Goal: Transaction & Acquisition: Obtain resource

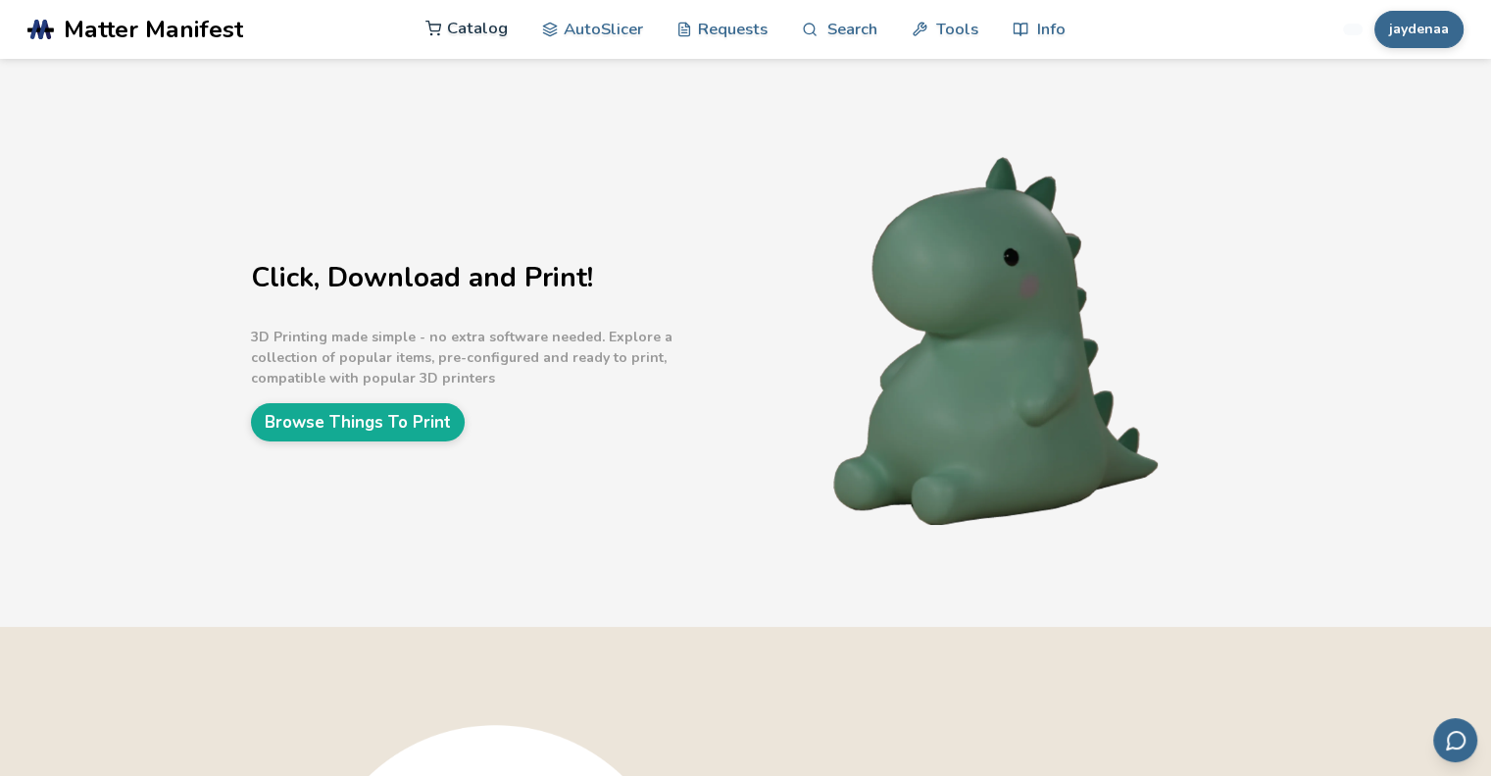
click at [489, 24] on link "Catalog" at bounding box center [467, 28] width 82 height 59
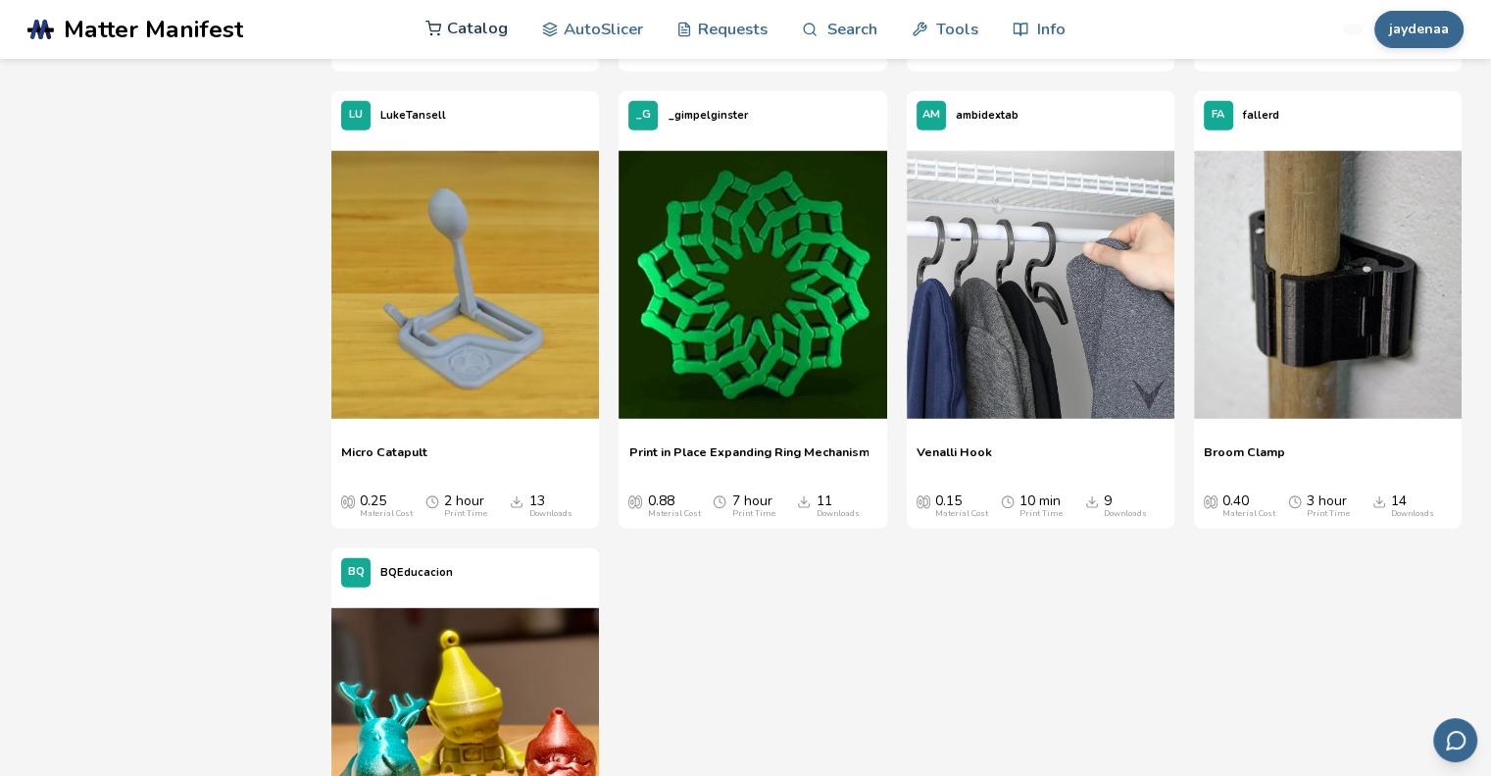
scroll to position [27689, 0]
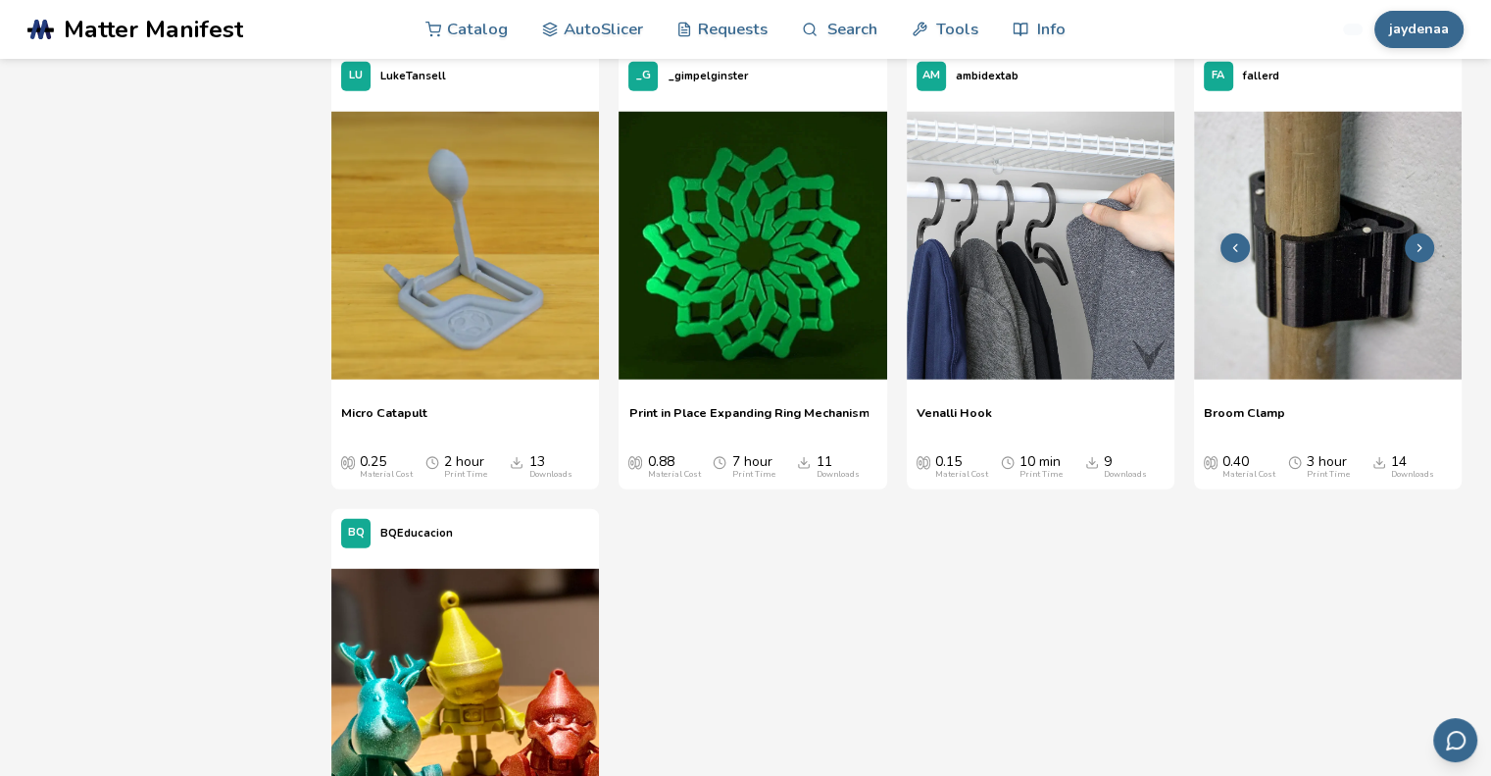
click at [1337, 179] on img at bounding box center [1328, 246] width 268 height 268
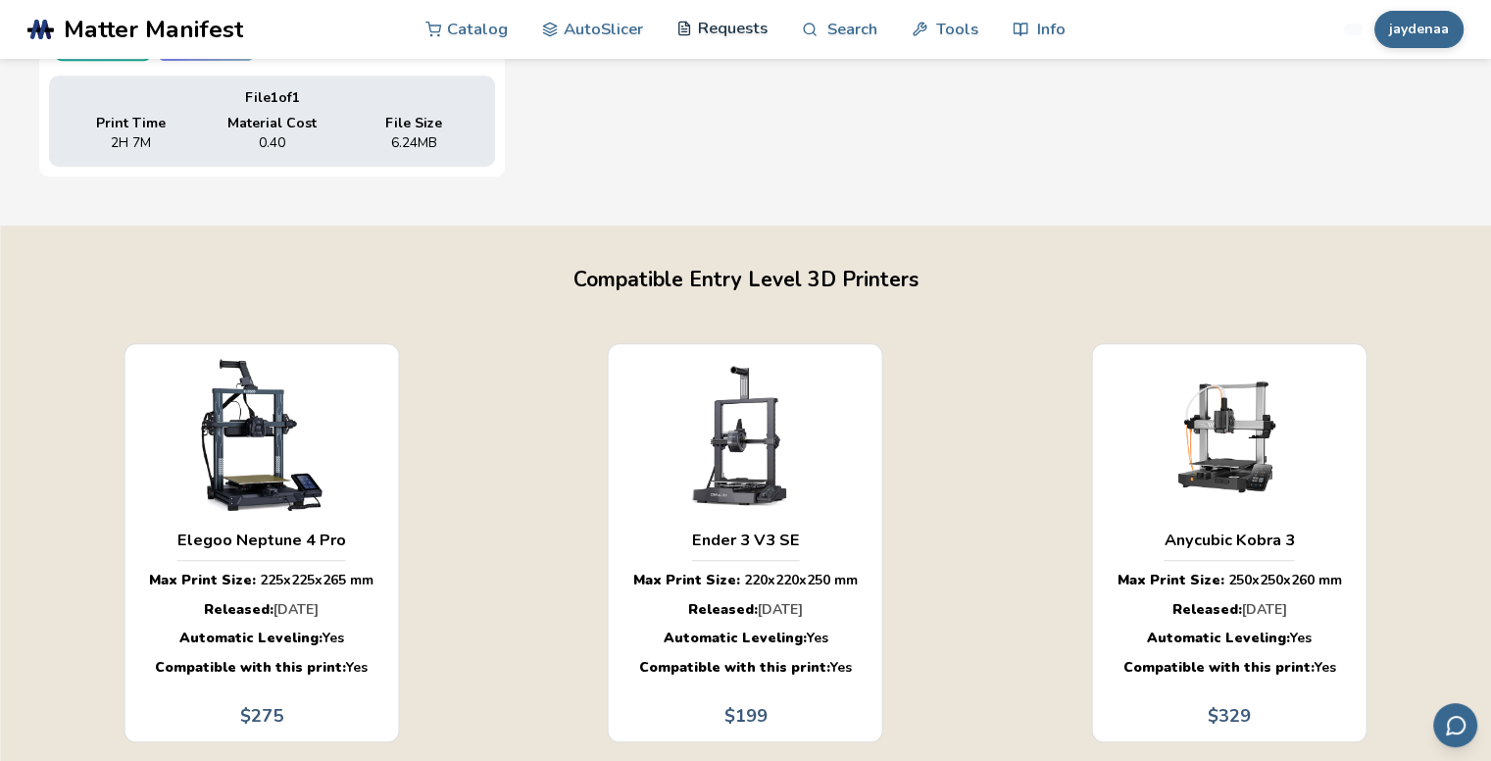
scroll to position [1077, 0]
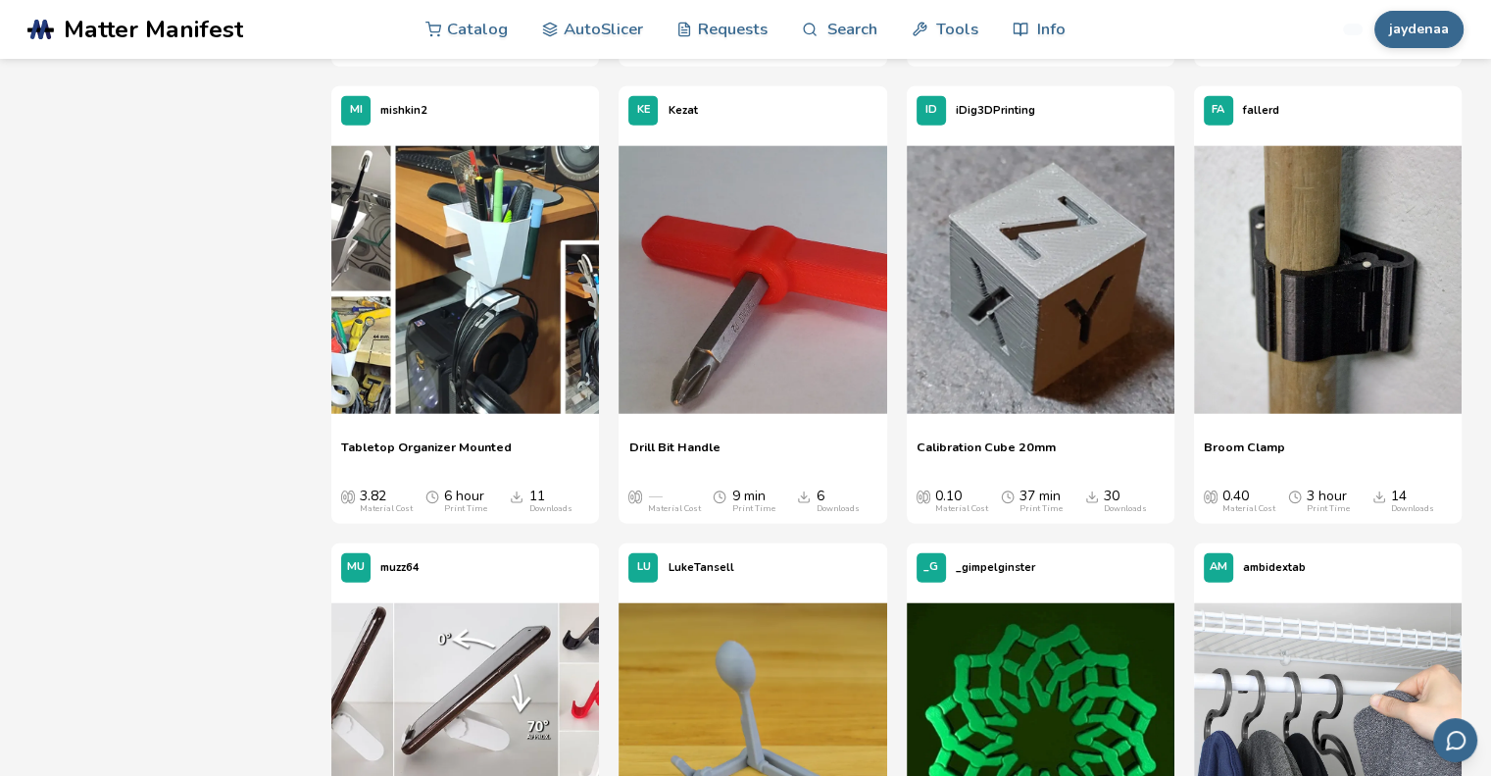
scroll to position [27194, 0]
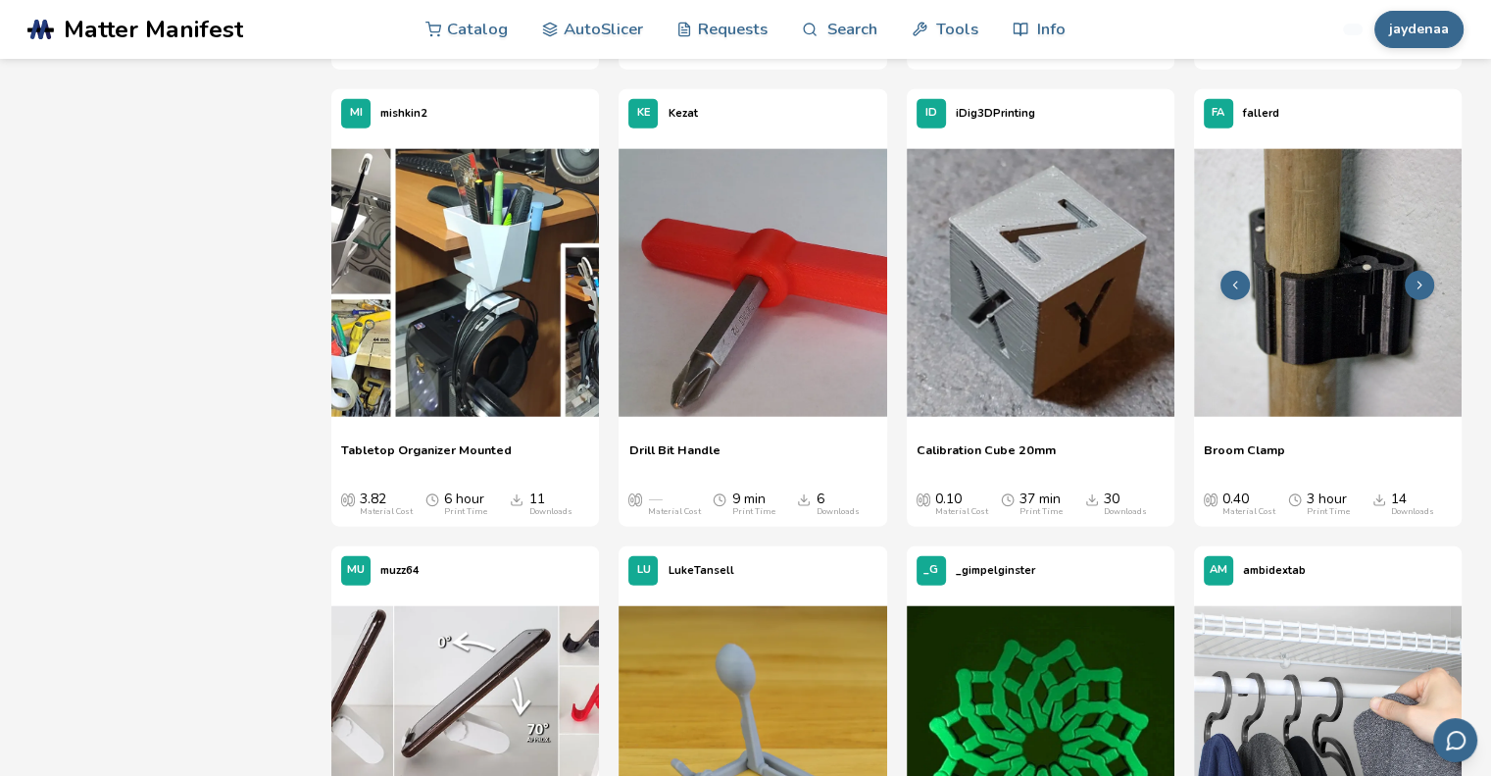
click at [1314, 352] on img at bounding box center [1328, 283] width 268 height 268
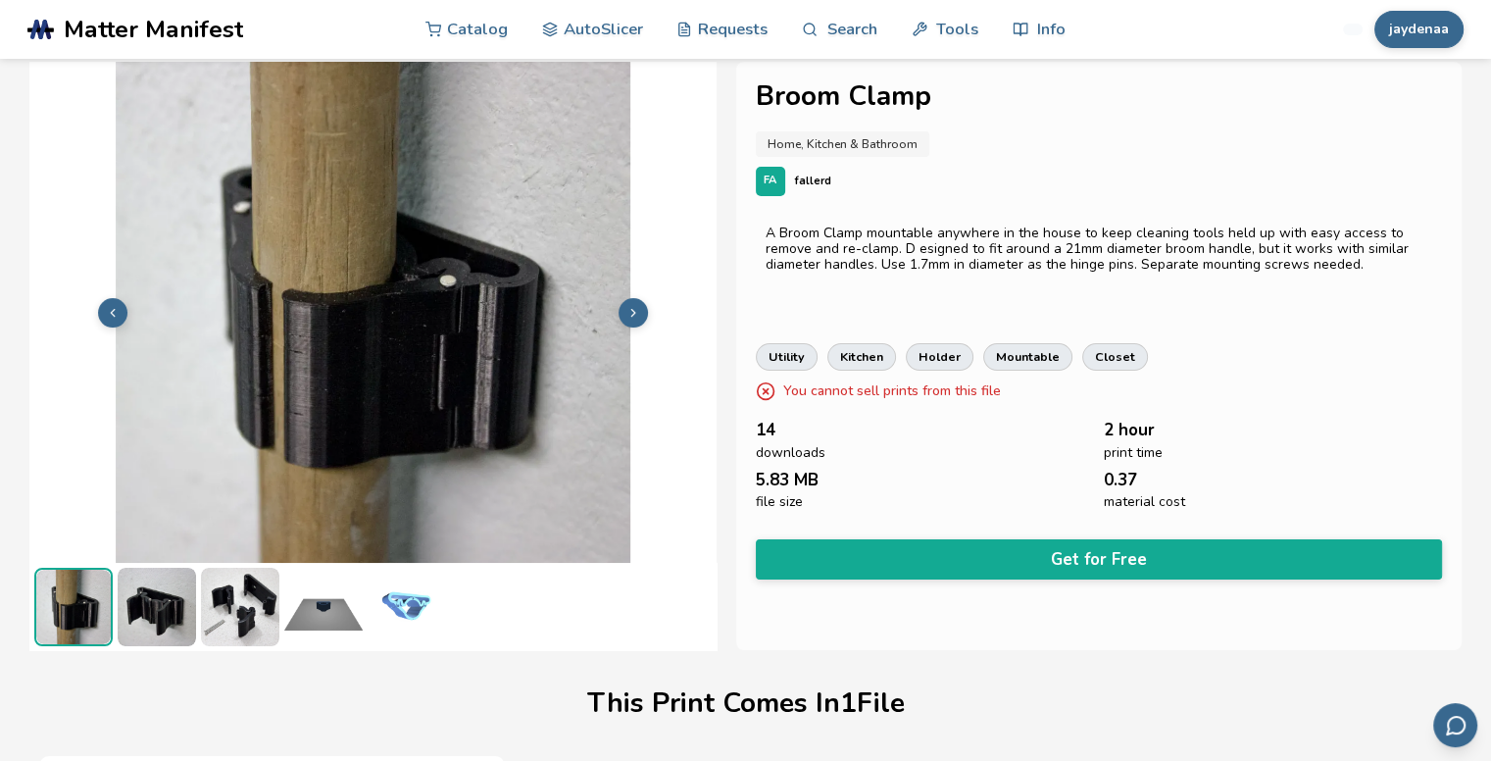
scroll to position [0, 4]
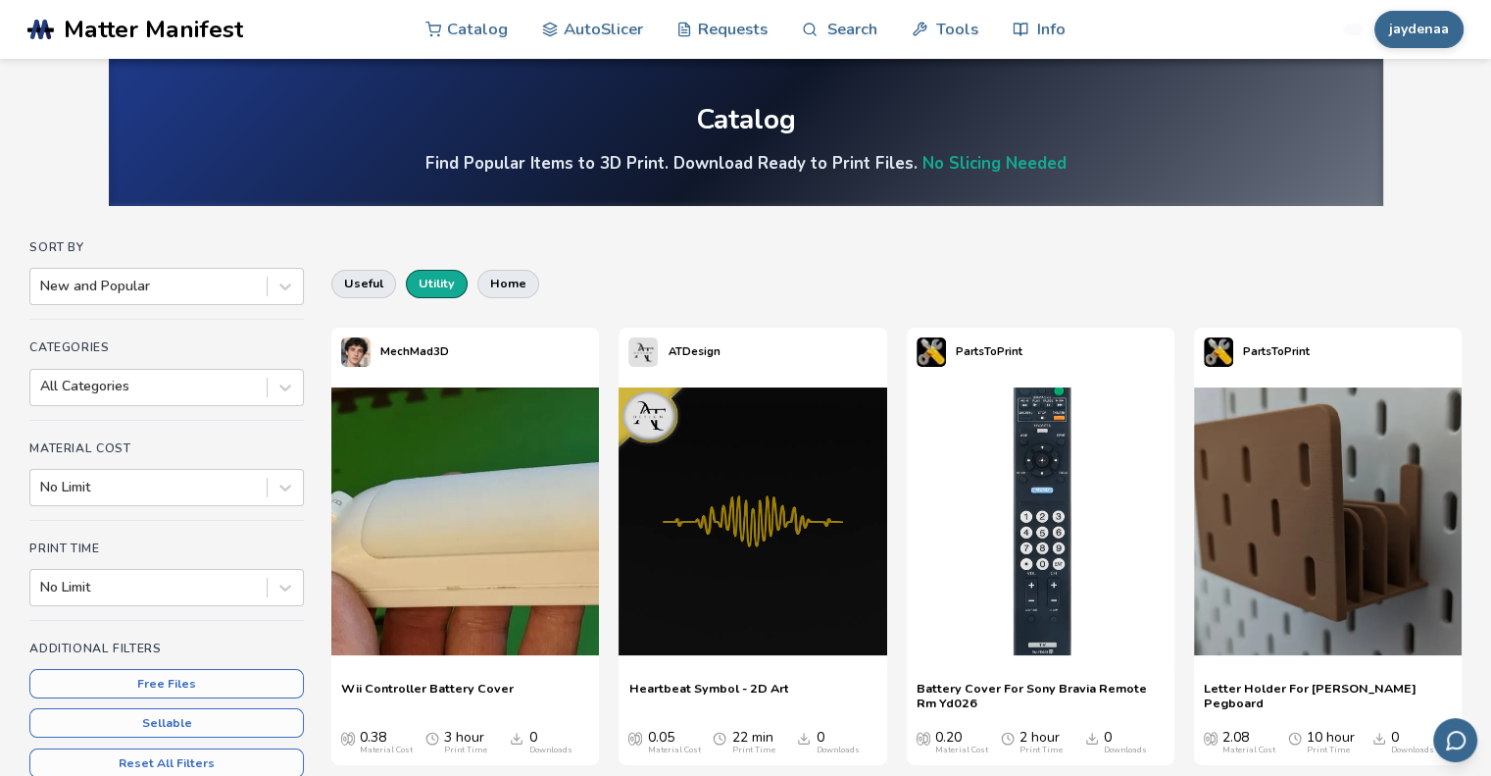
click at [433, 285] on button "utility" at bounding box center [437, 283] width 62 height 27
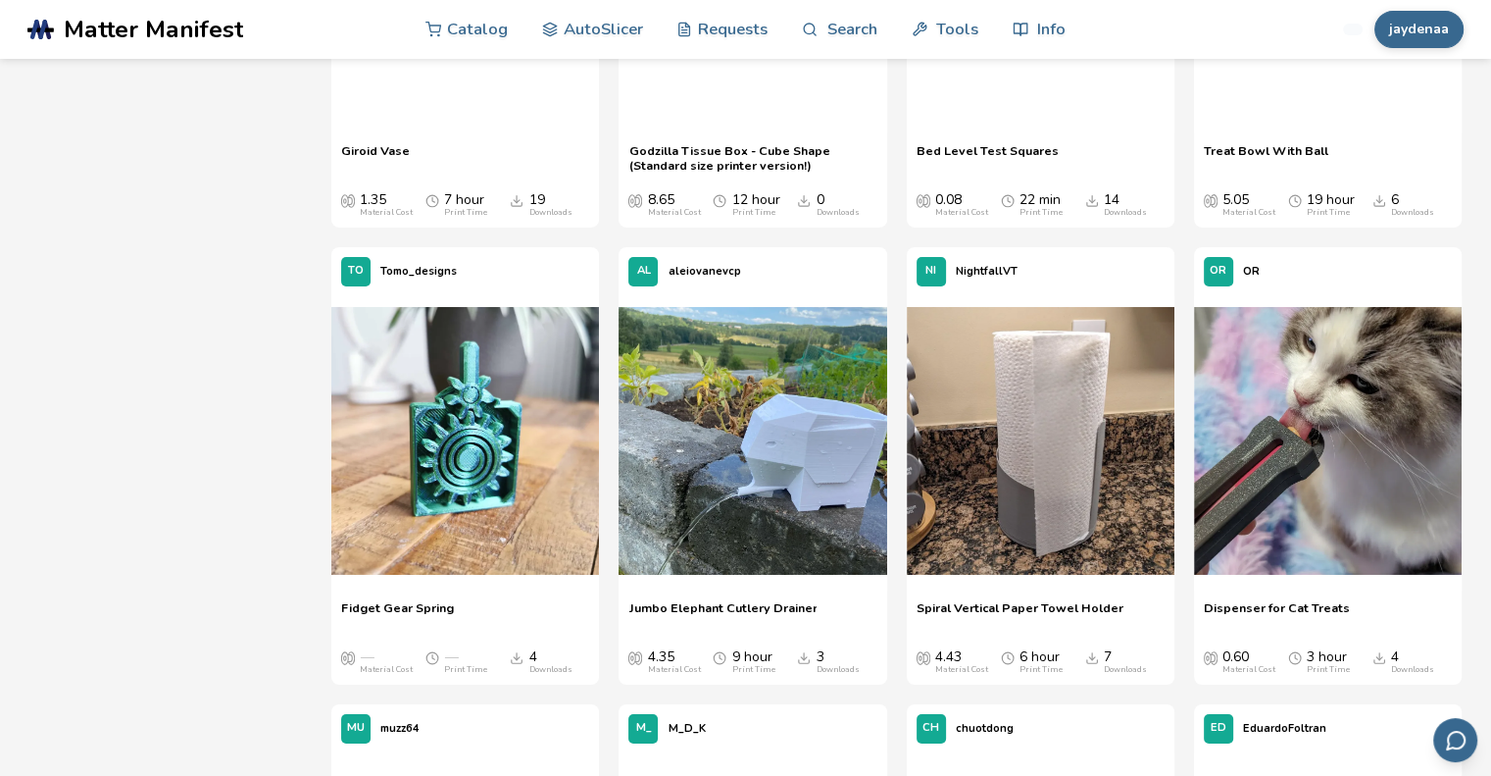
scroll to position [6996, 0]
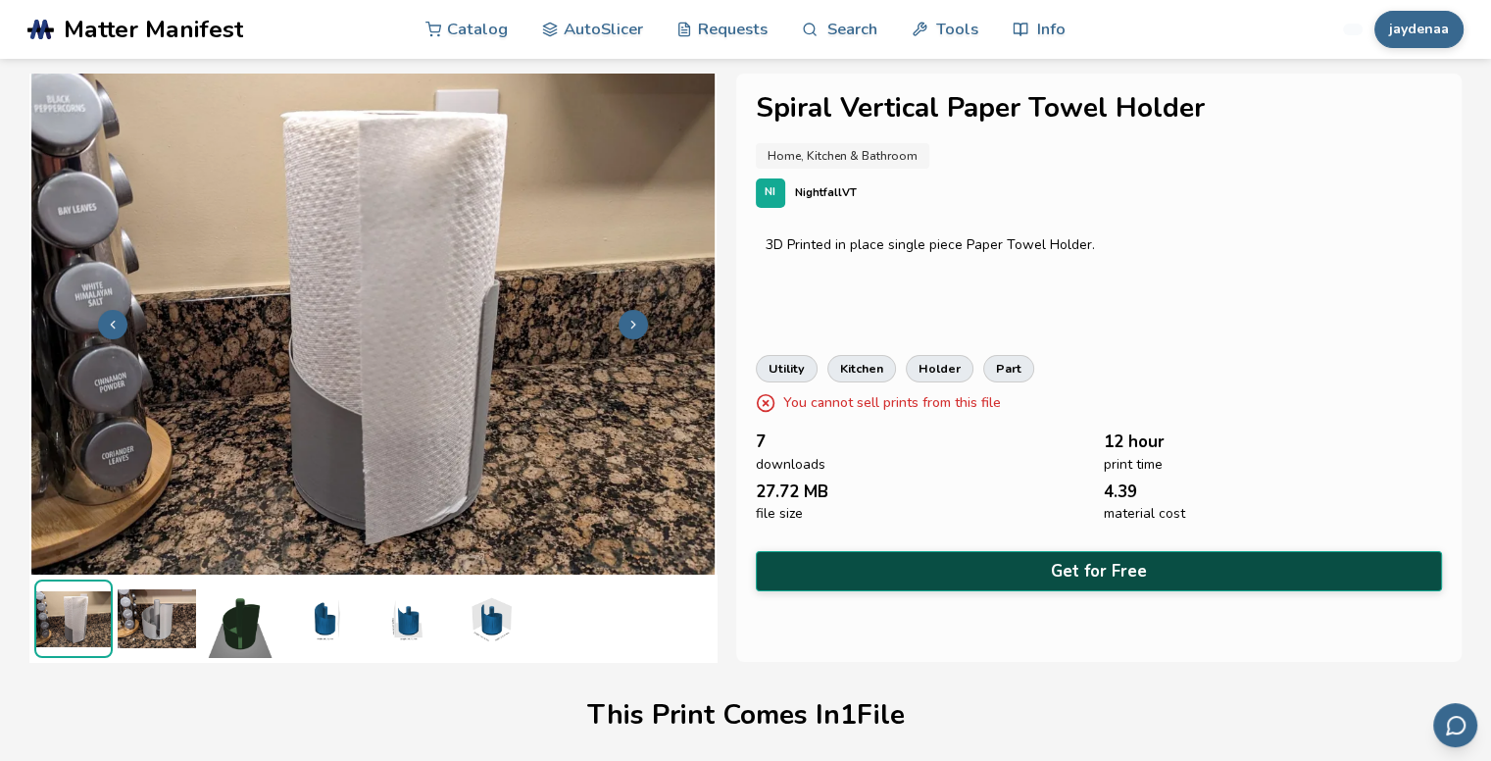
click at [1020, 563] on button "Get for Free" at bounding box center [1099, 571] width 686 height 40
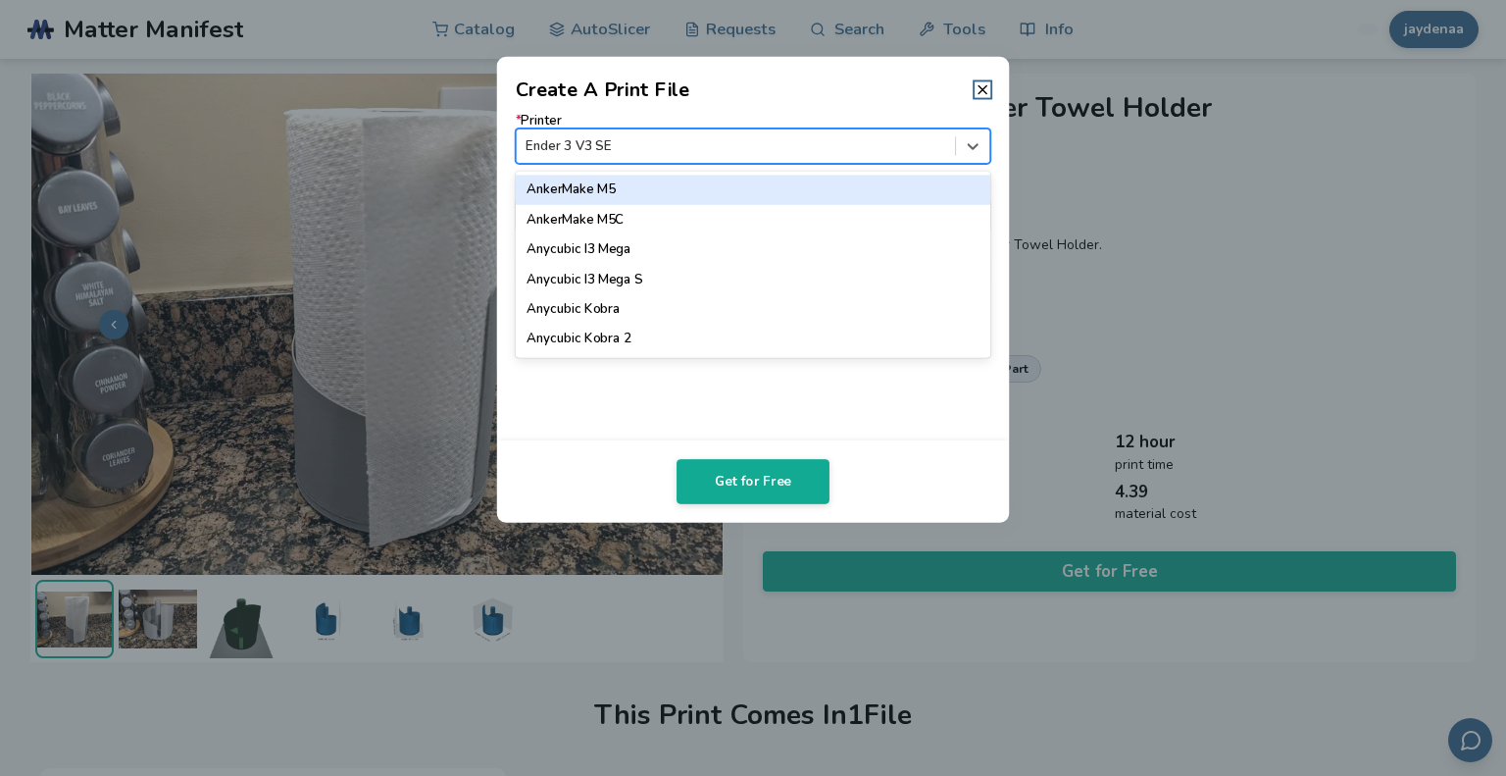
click at [694, 141] on div at bounding box center [736, 145] width 420 height 19
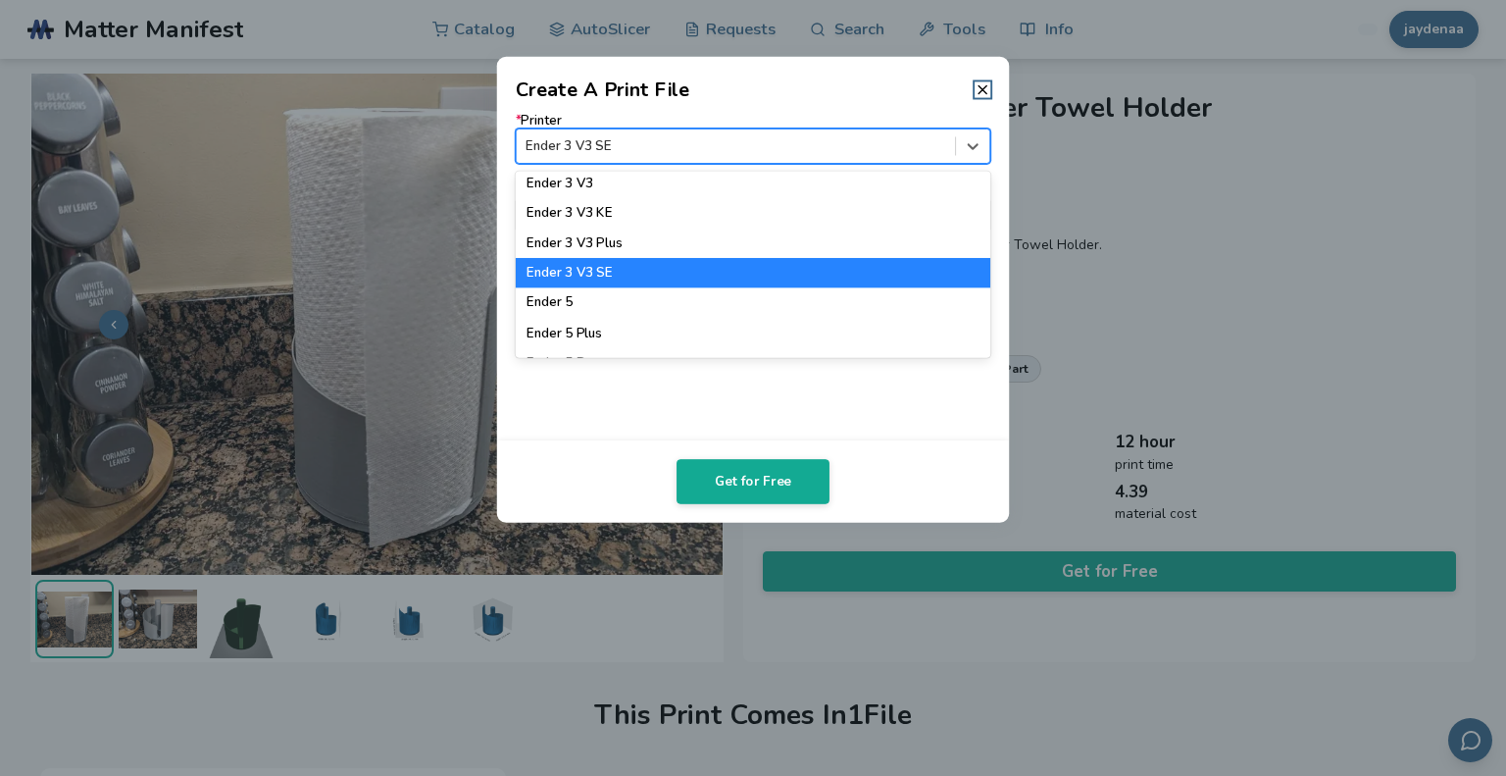
scroll to position [1423, 0]
click at [604, 269] on div "Ender 3 V3 SE" at bounding box center [754, 272] width 476 height 29
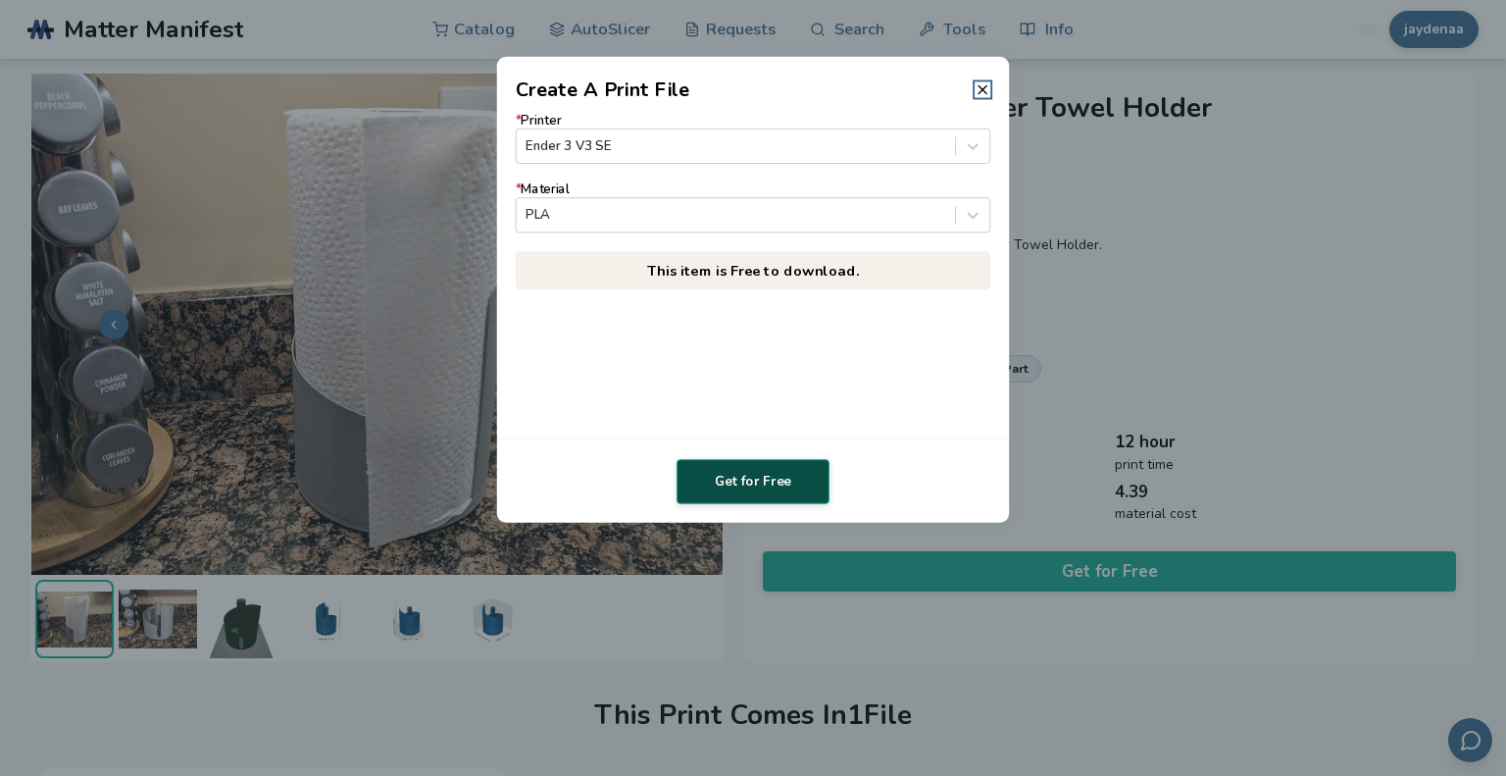
click at [754, 481] on button "Get for Free" at bounding box center [753, 481] width 153 height 45
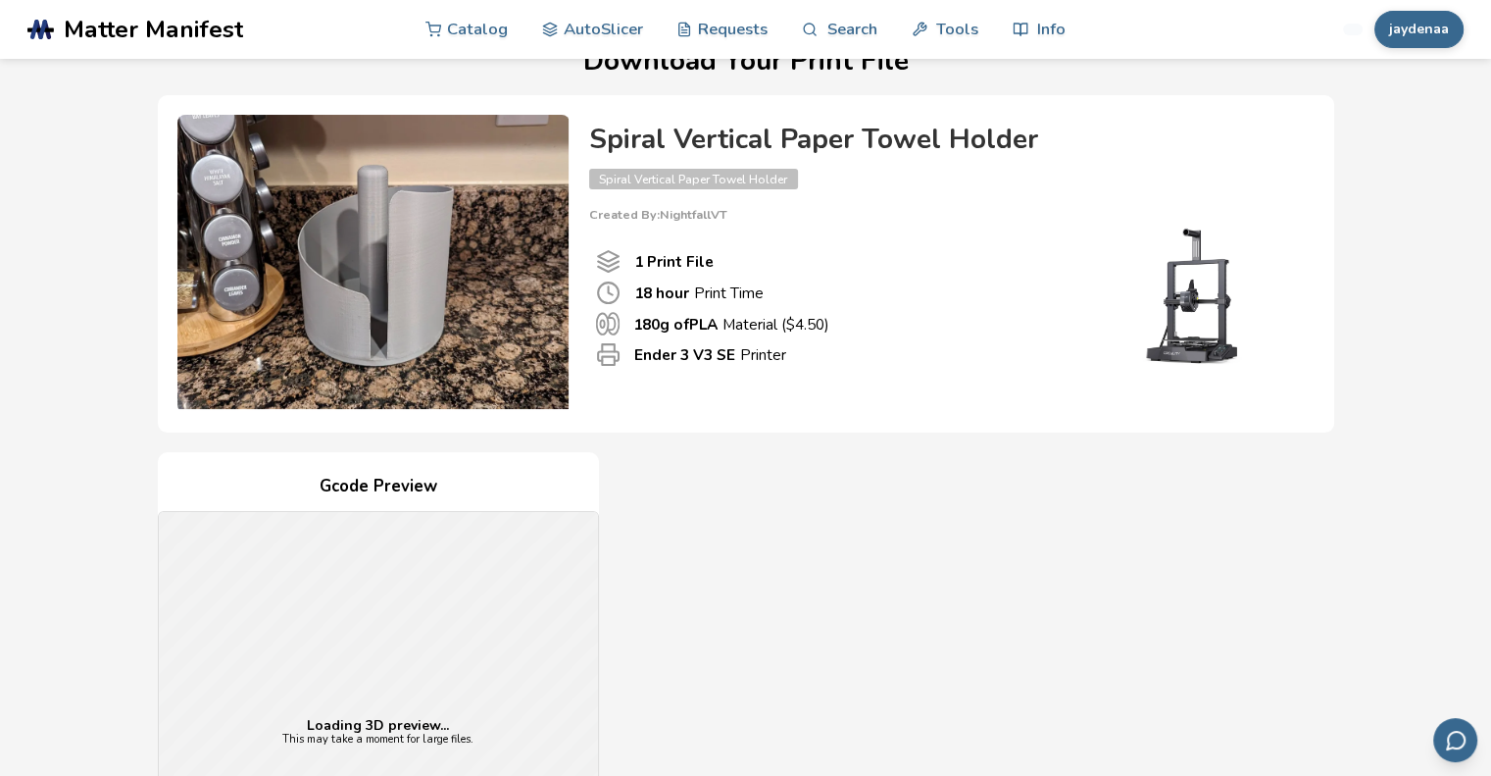
scroll to position [412, 0]
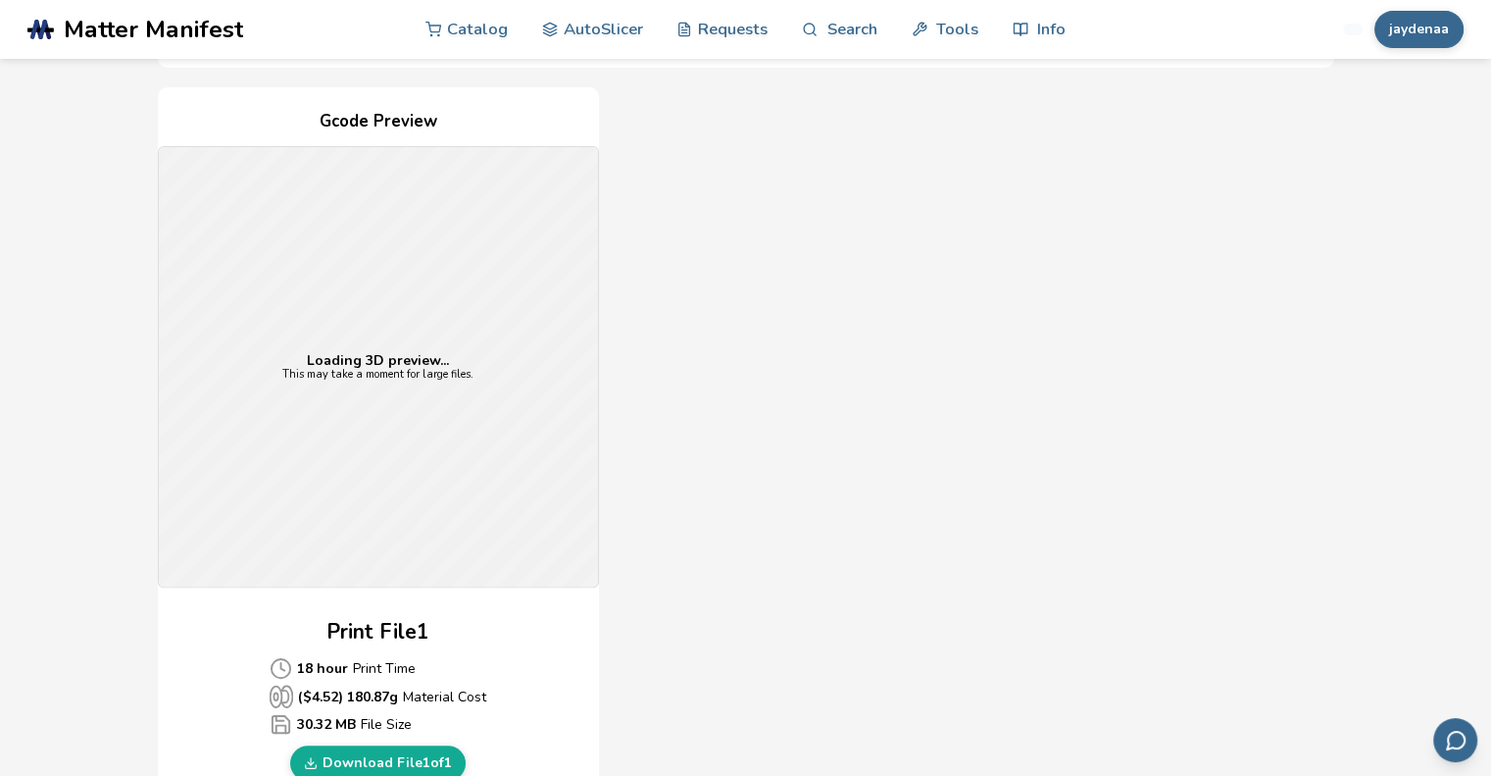
click at [410, 603] on div "Gcode Preview Loading 3D preview... This may take a moment for large files. Pri…" at bounding box center [378, 444] width 441 height 714
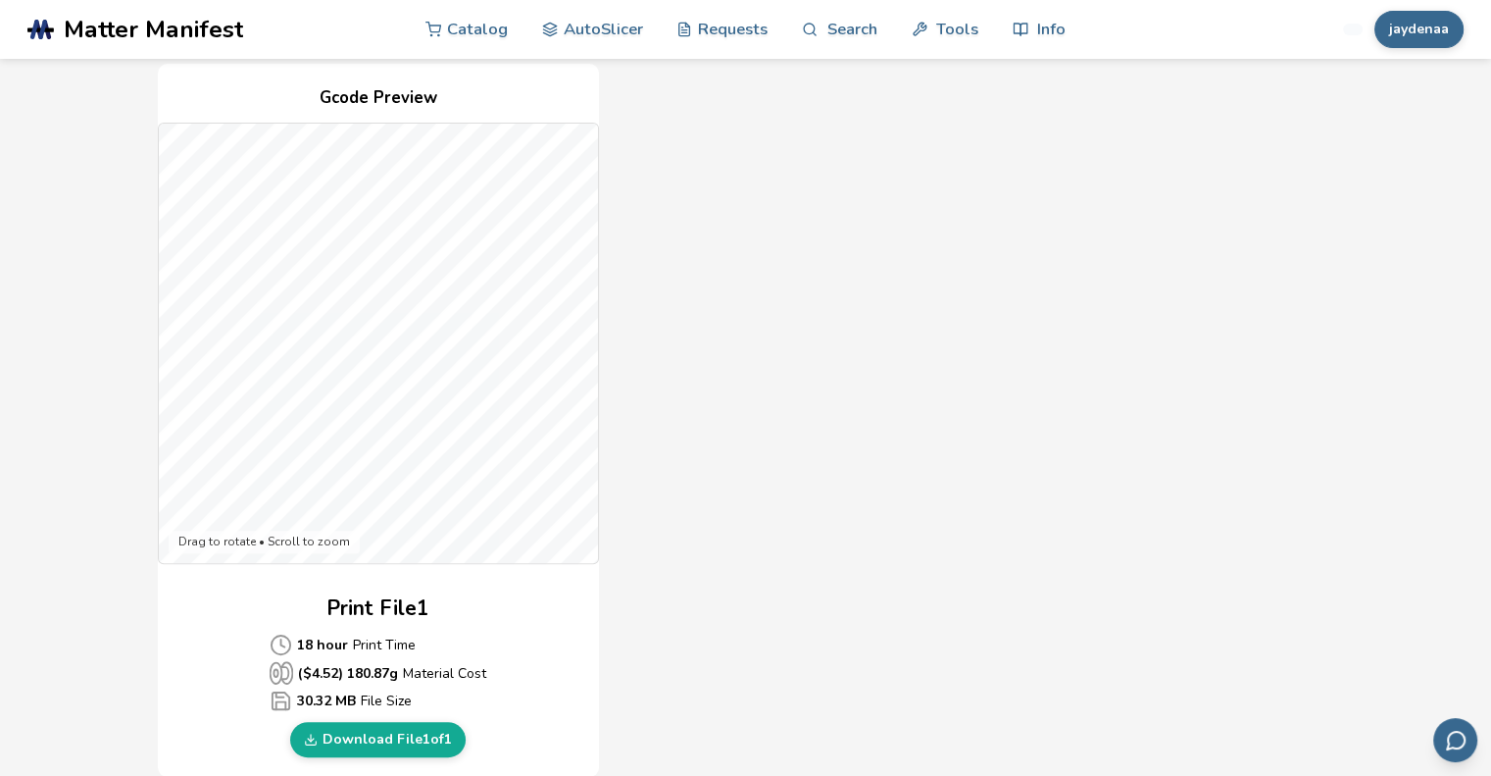
scroll to position [463, 0]
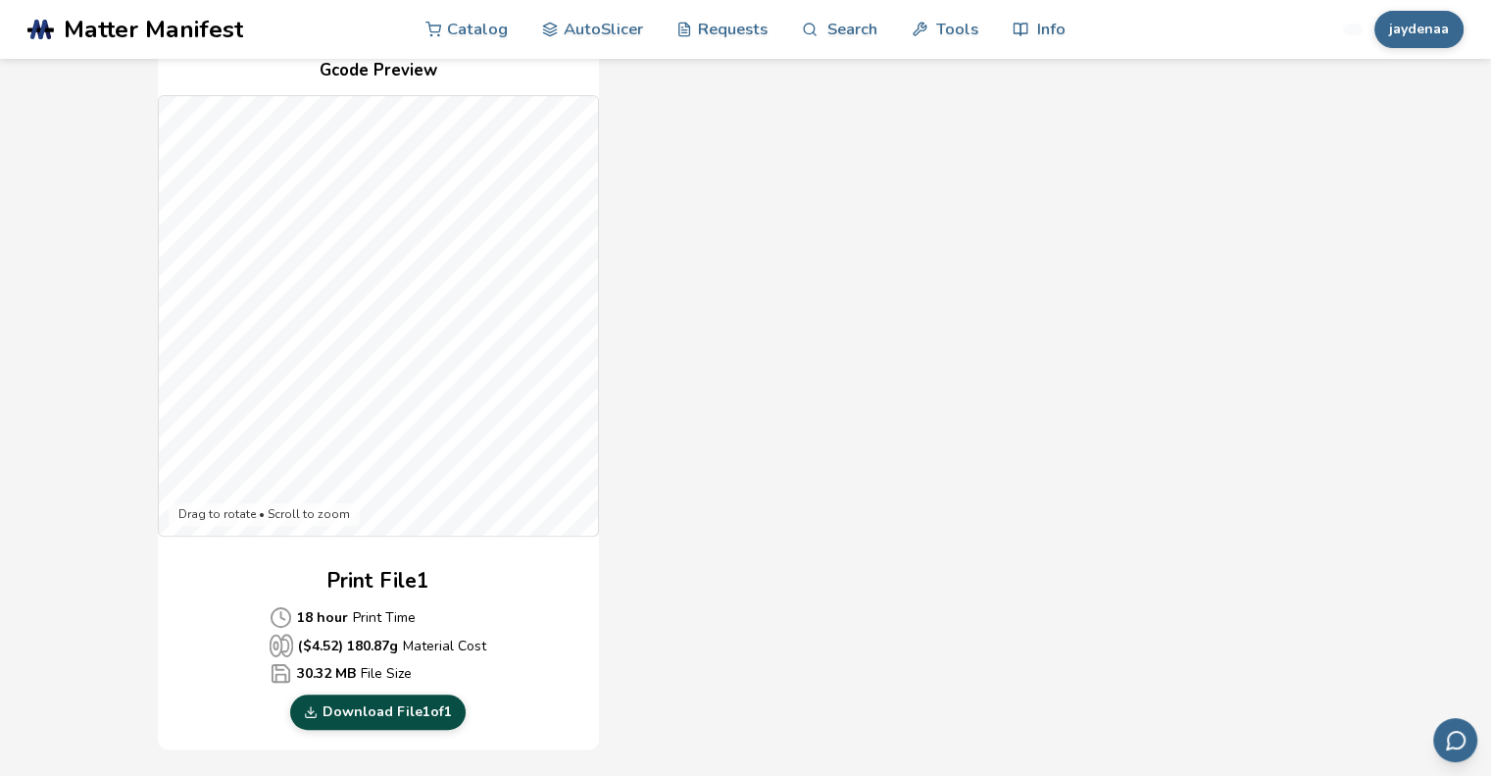
click at [339, 717] on link "Download File 1 of 1" at bounding box center [378, 711] width 176 height 35
